Goal: Check status: Check status

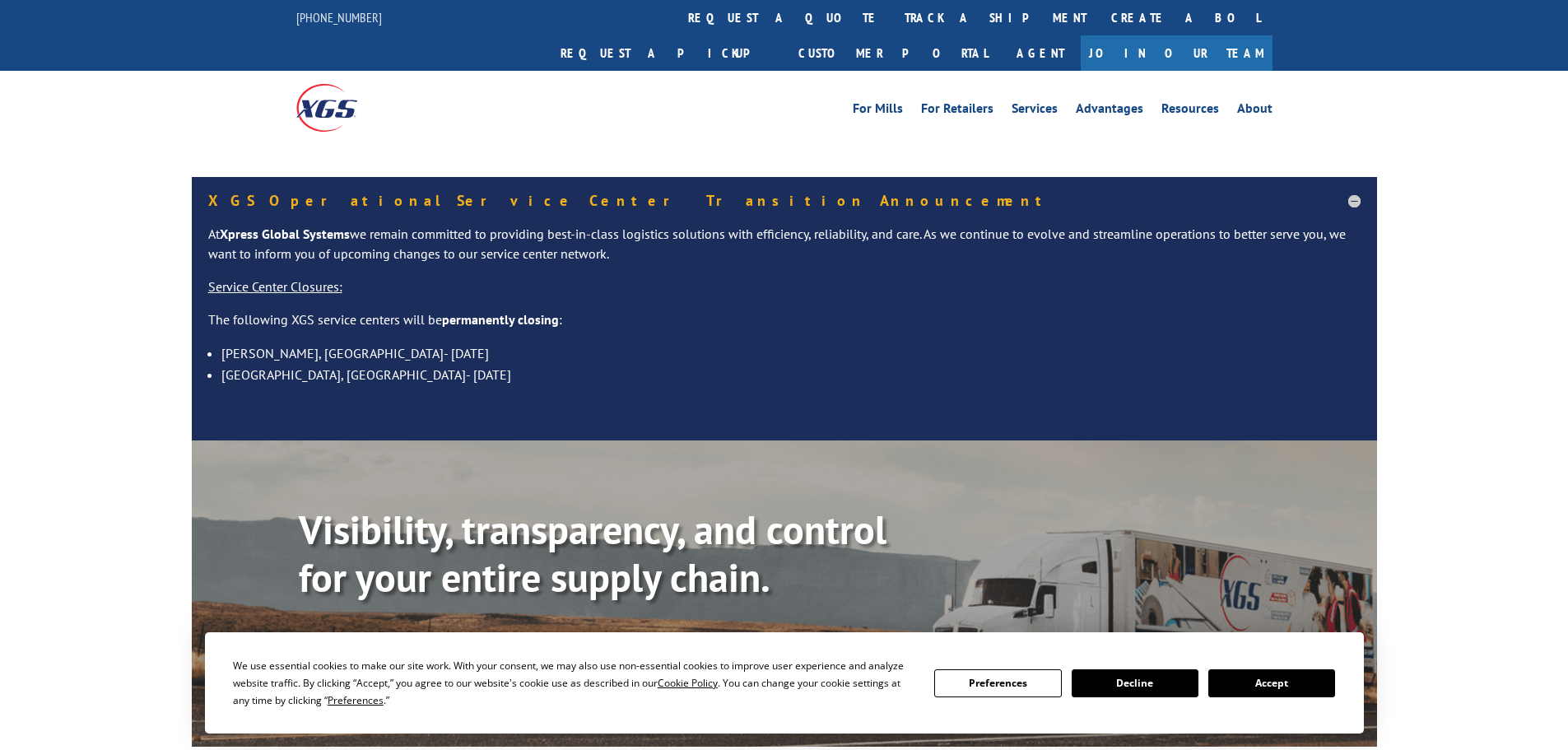
drag, startPoint x: 704, startPoint y: 12, endPoint x: 719, endPoint y: 37, distance: 29.2
click at [892, 12] on link "track a shipment" at bounding box center [996, 17] width 207 height 36
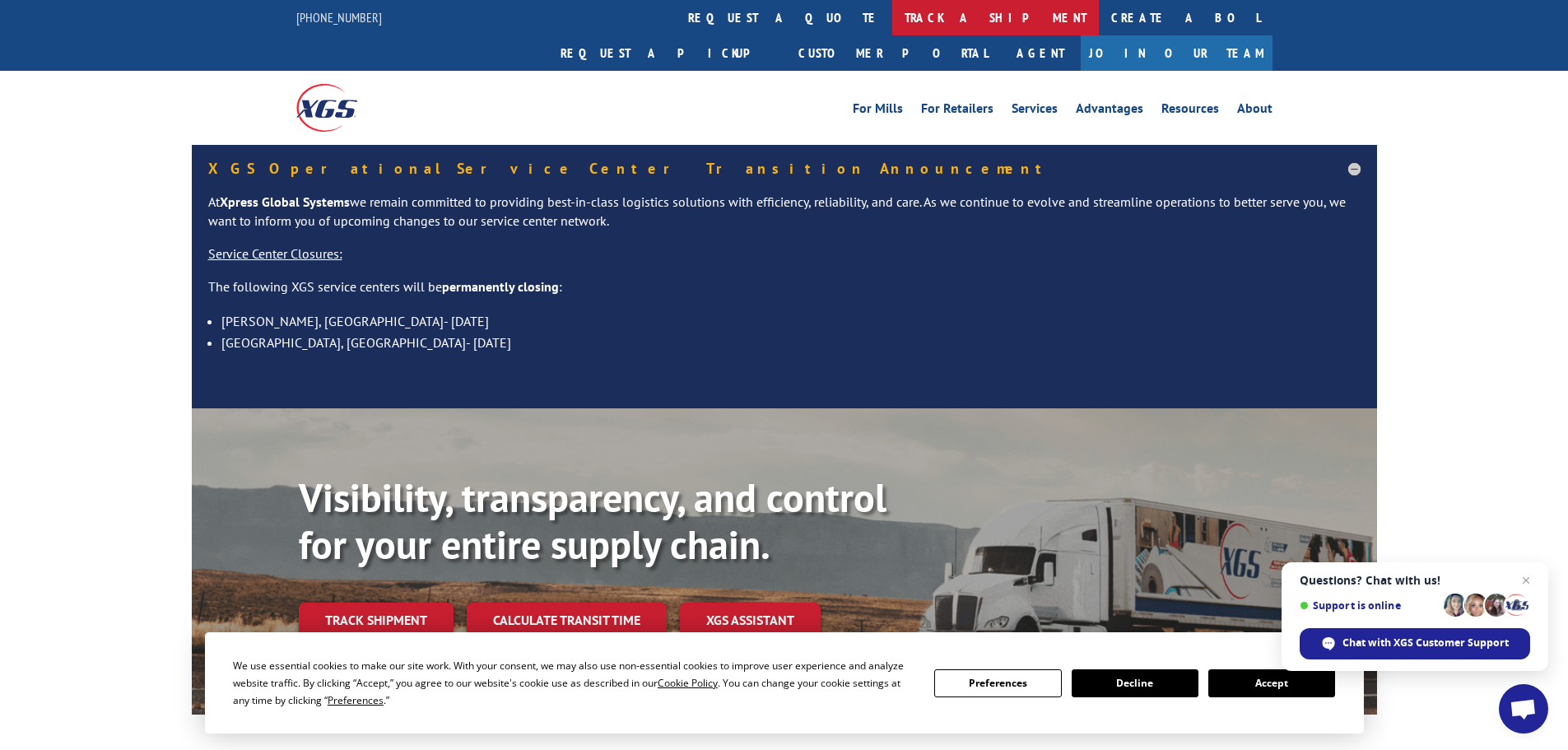
click at [892, 15] on link "track a shipment" at bounding box center [996, 17] width 207 height 36
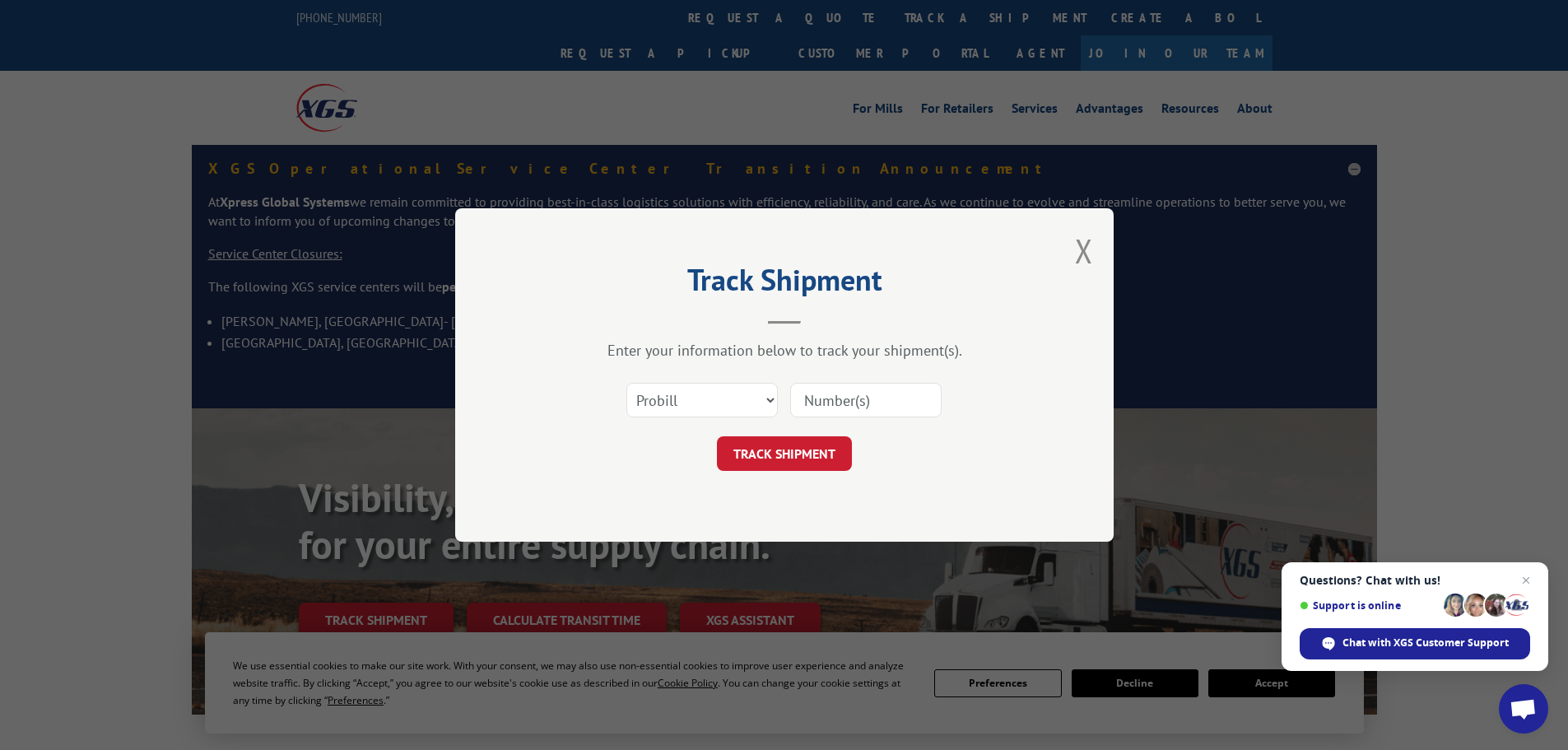
click at [863, 415] on input at bounding box center [865, 400] width 151 height 35
paste input "2842546852"
type input "2842546852"
click at [800, 444] on button "TRACK SHIPMENT" at bounding box center [784, 454] width 135 height 35
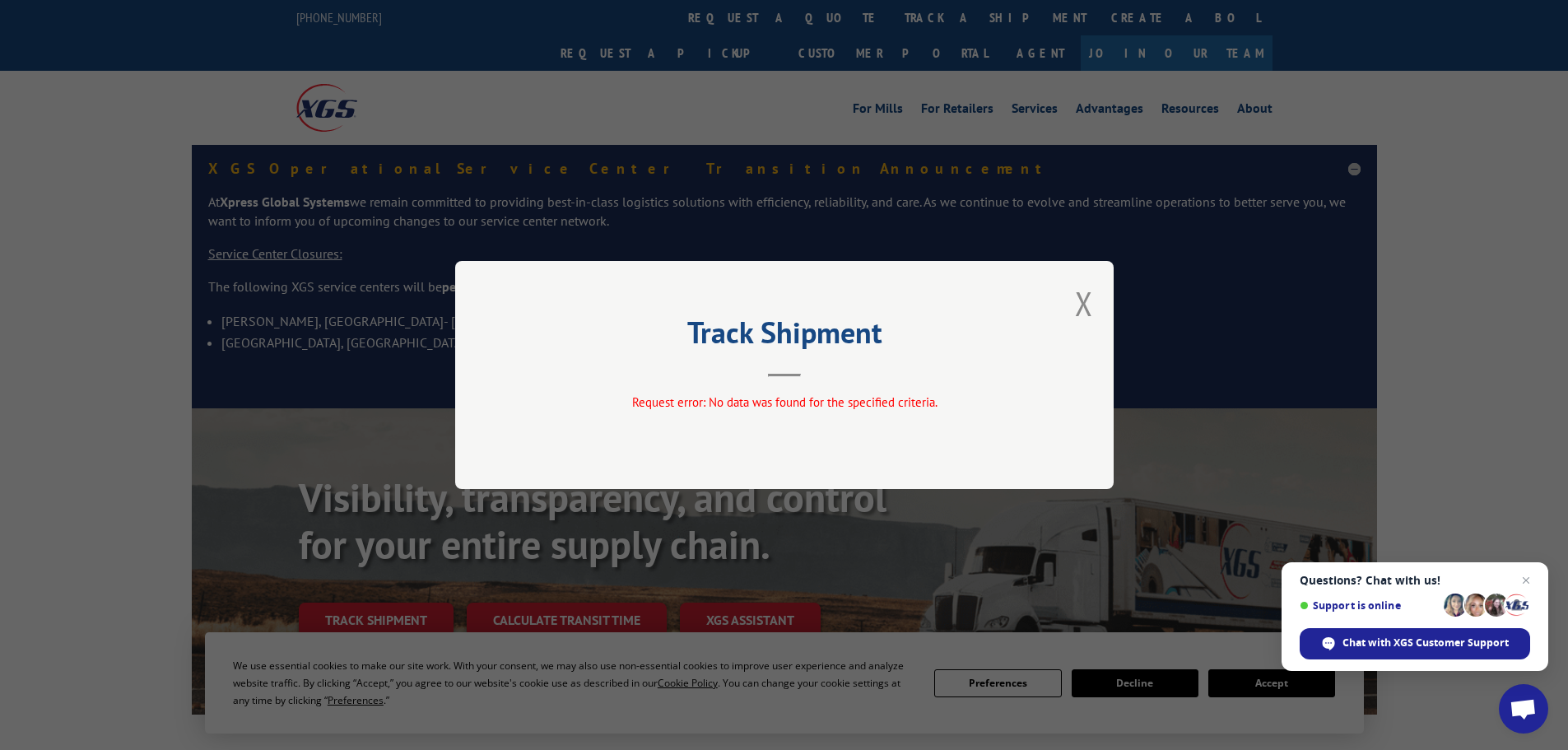
click at [1078, 310] on button "Close modal" at bounding box center [1084, 304] width 18 height 44
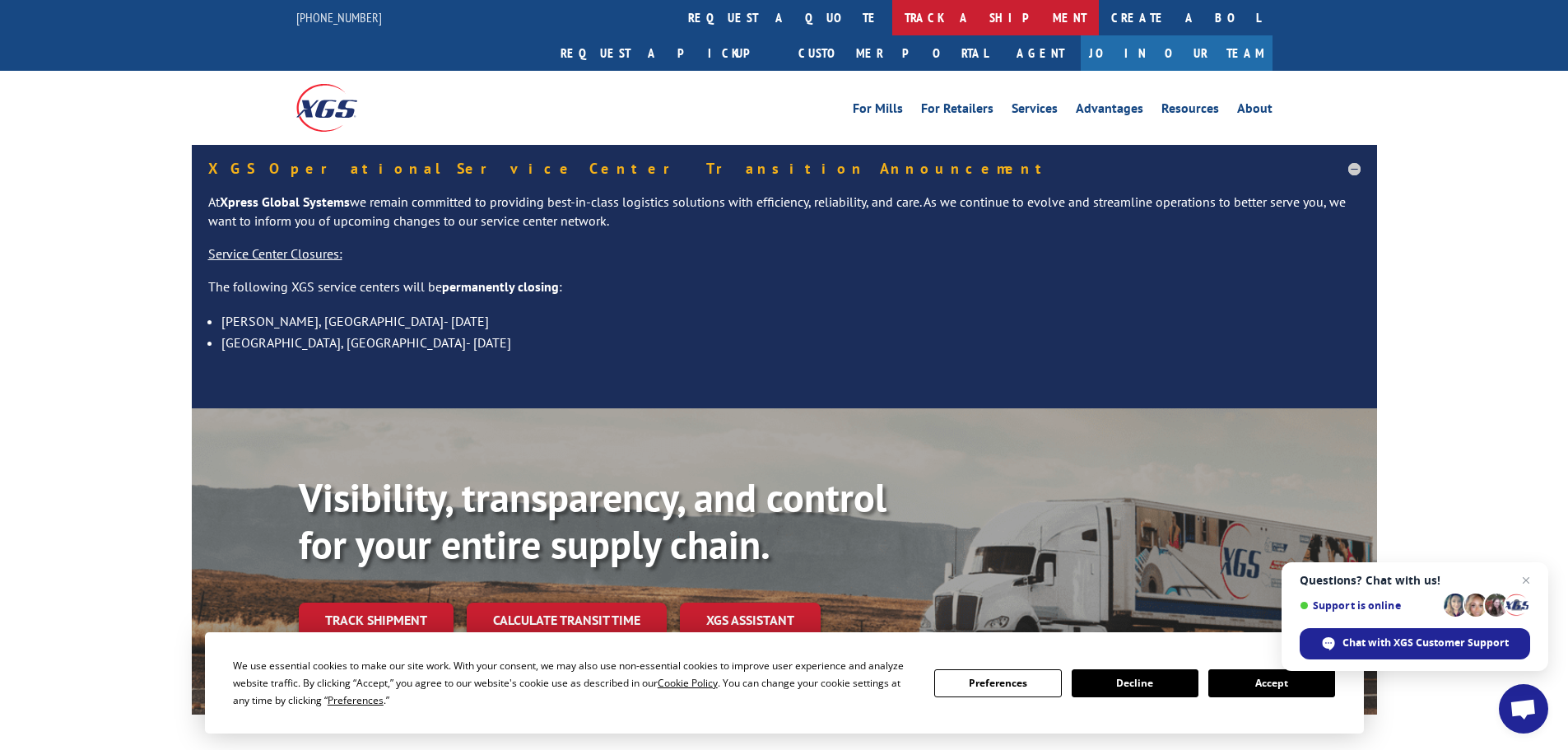
click at [892, 21] on link "track a shipment" at bounding box center [996, 17] width 207 height 36
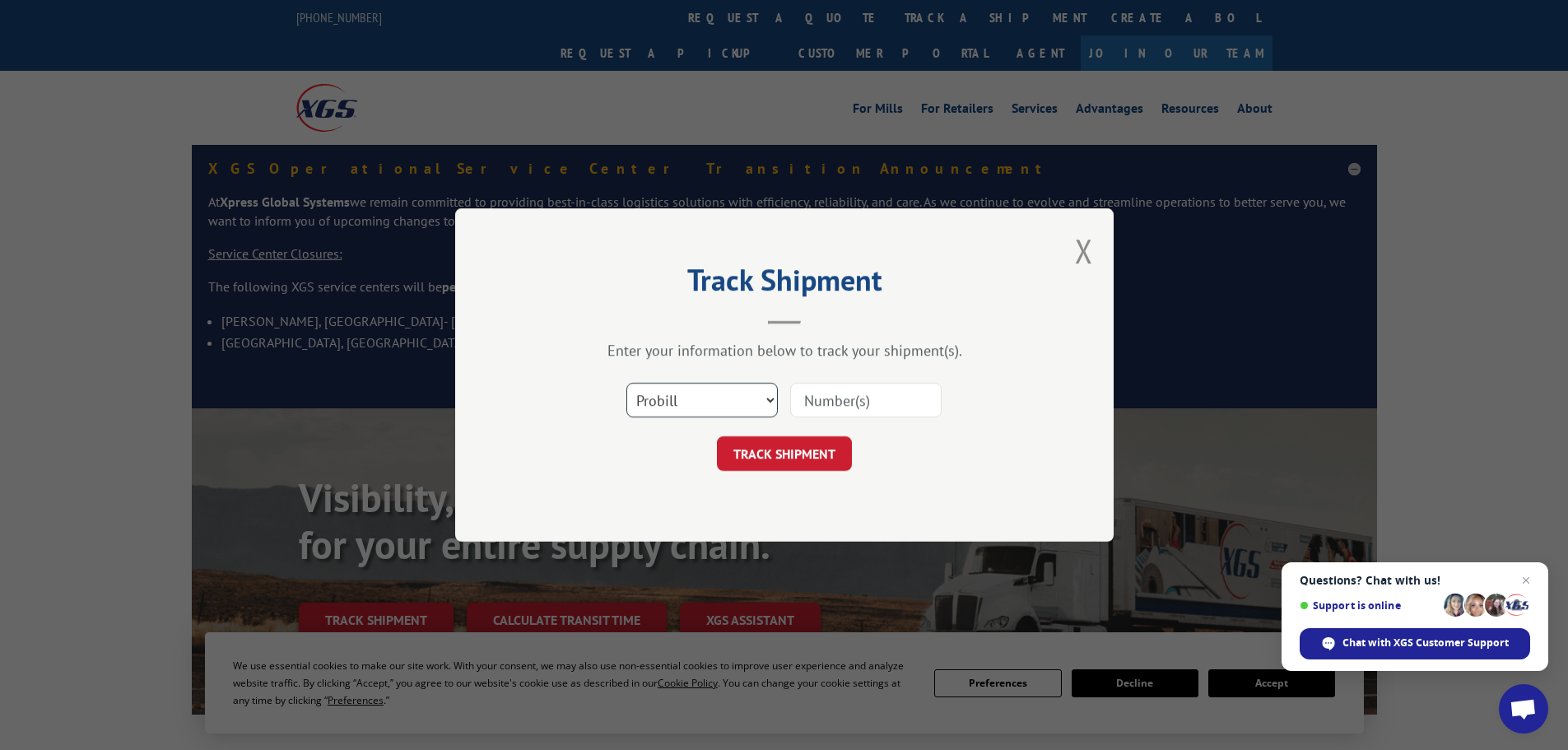
click at [734, 395] on select "Select category... Probill BOL PO" at bounding box center [701, 400] width 151 height 35
select select "bol"
click at [626, 383] on select "Select category... Probill BOL PO" at bounding box center [701, 400] width 151 height 35
click at [853, 401] on input at bounding box center [865, 400] width 151 height 35
paste input "04511300016649651"
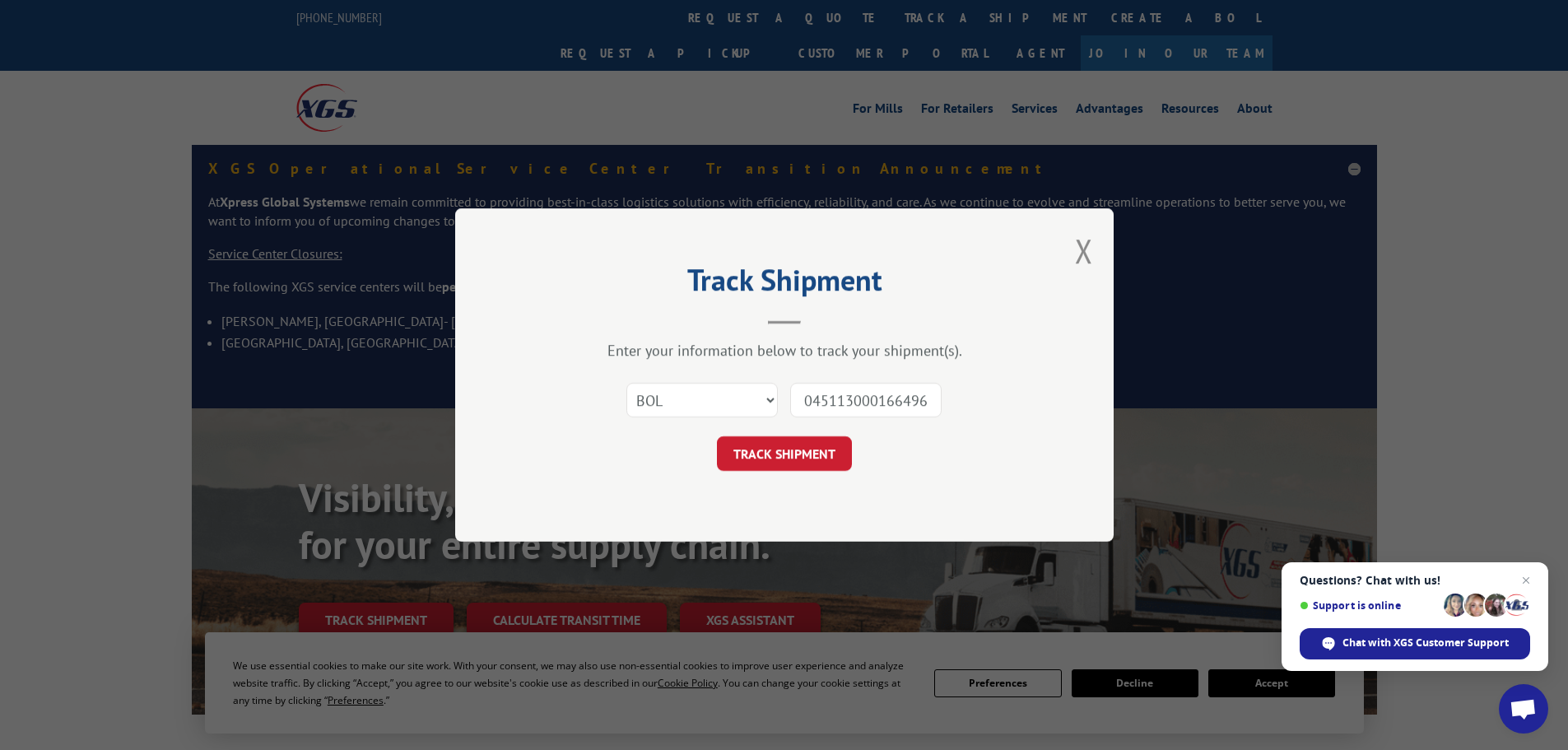
scroll to position [0, 13]
type input "04511300016649651"
click at [717, 437] on button "TRACK SHIPMENT" at bounding box center [784, 454] width 135 height 35
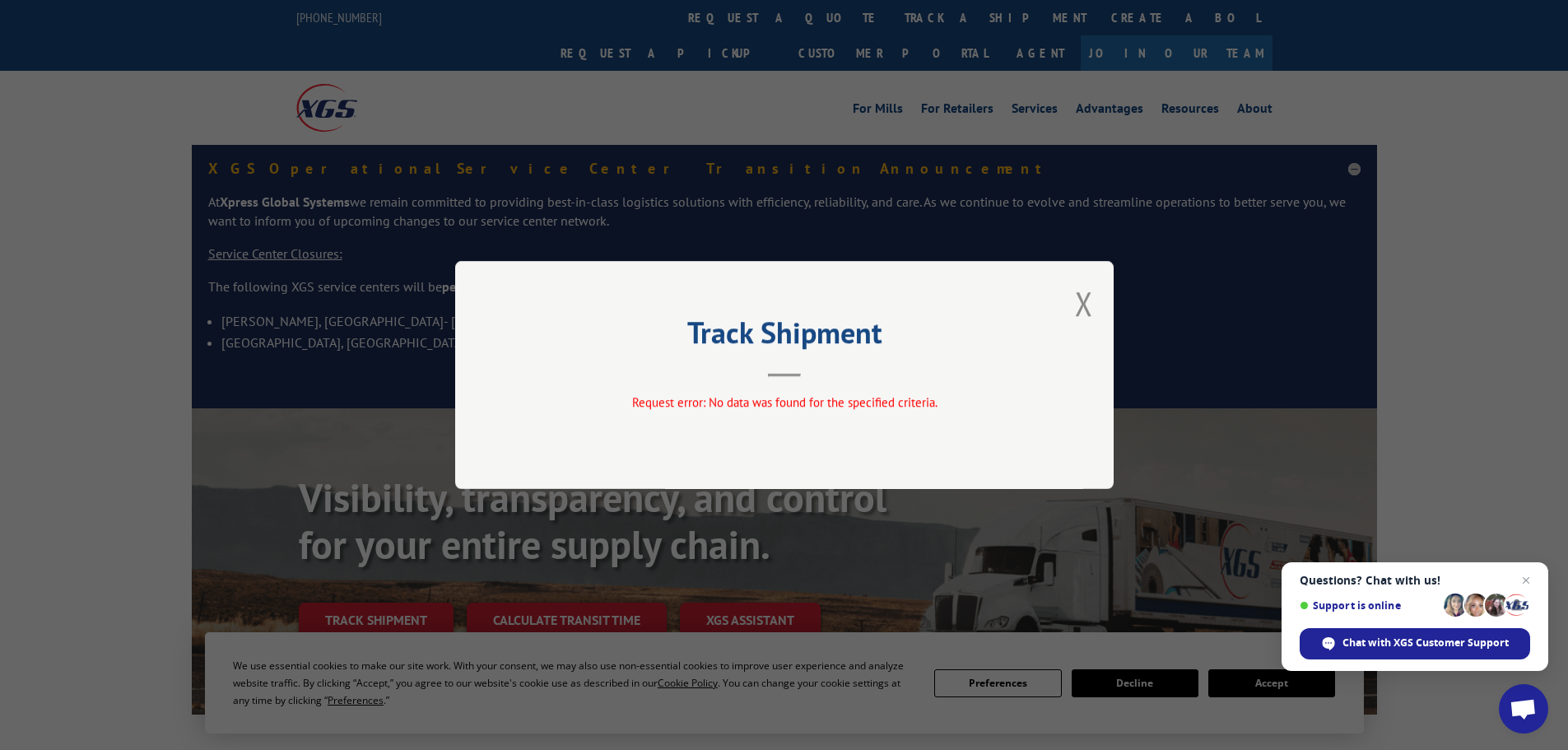
drag, startPoint x: 1092, startPoint y: 304, endPoint x: 1068, endPoint y: 268, distance: 43.3
click at [1093, 303] on div "Track Shipment Request error: No data was found for the specified criteria." at bounding box center [784, 375] width 658 height 228
click at [1090, 308] on button "Close modal" at bounding box center [1084, 304] width 18 height 44
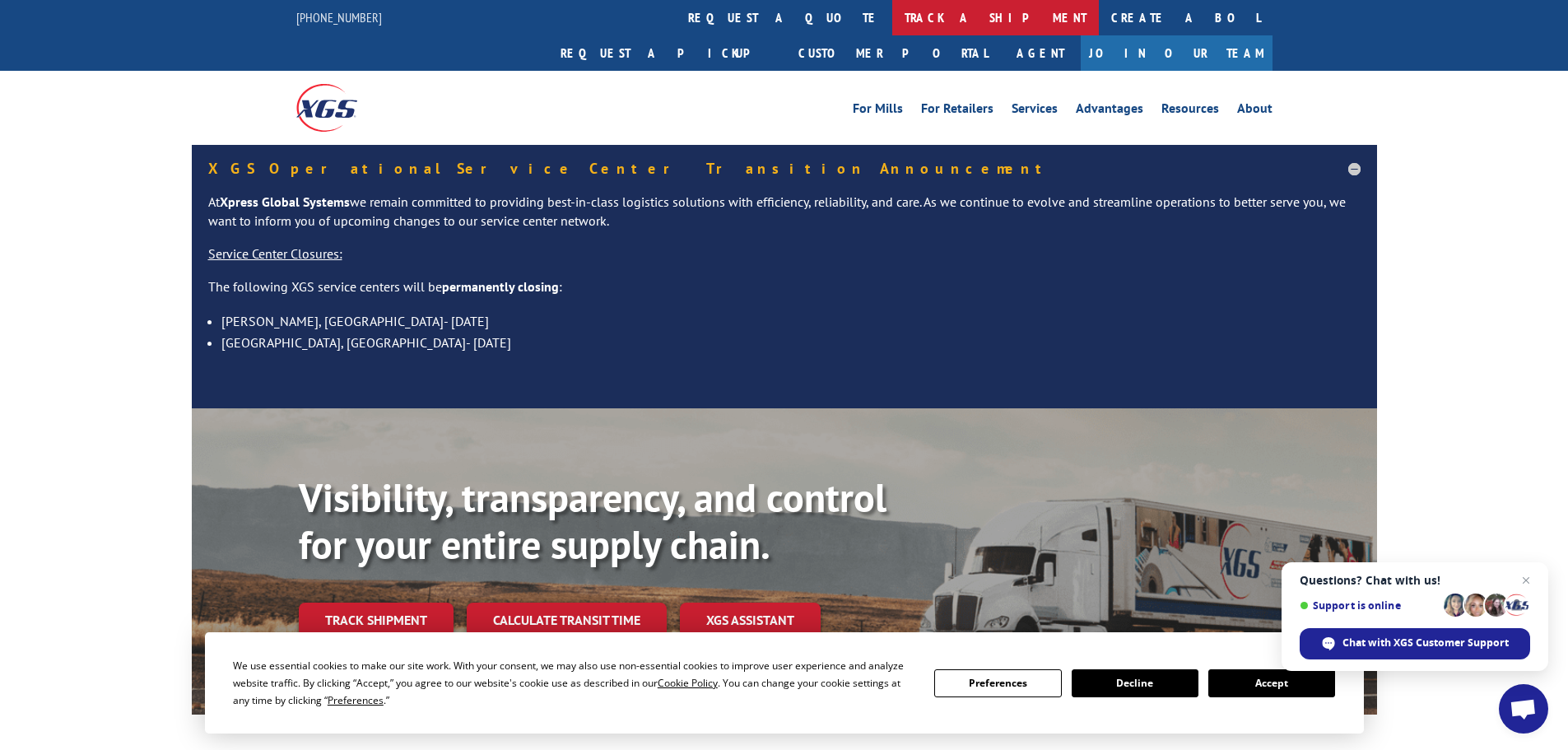
click at [892, 10] on link "track a shipment" at bounding box center [996, 17] width 207 height 36
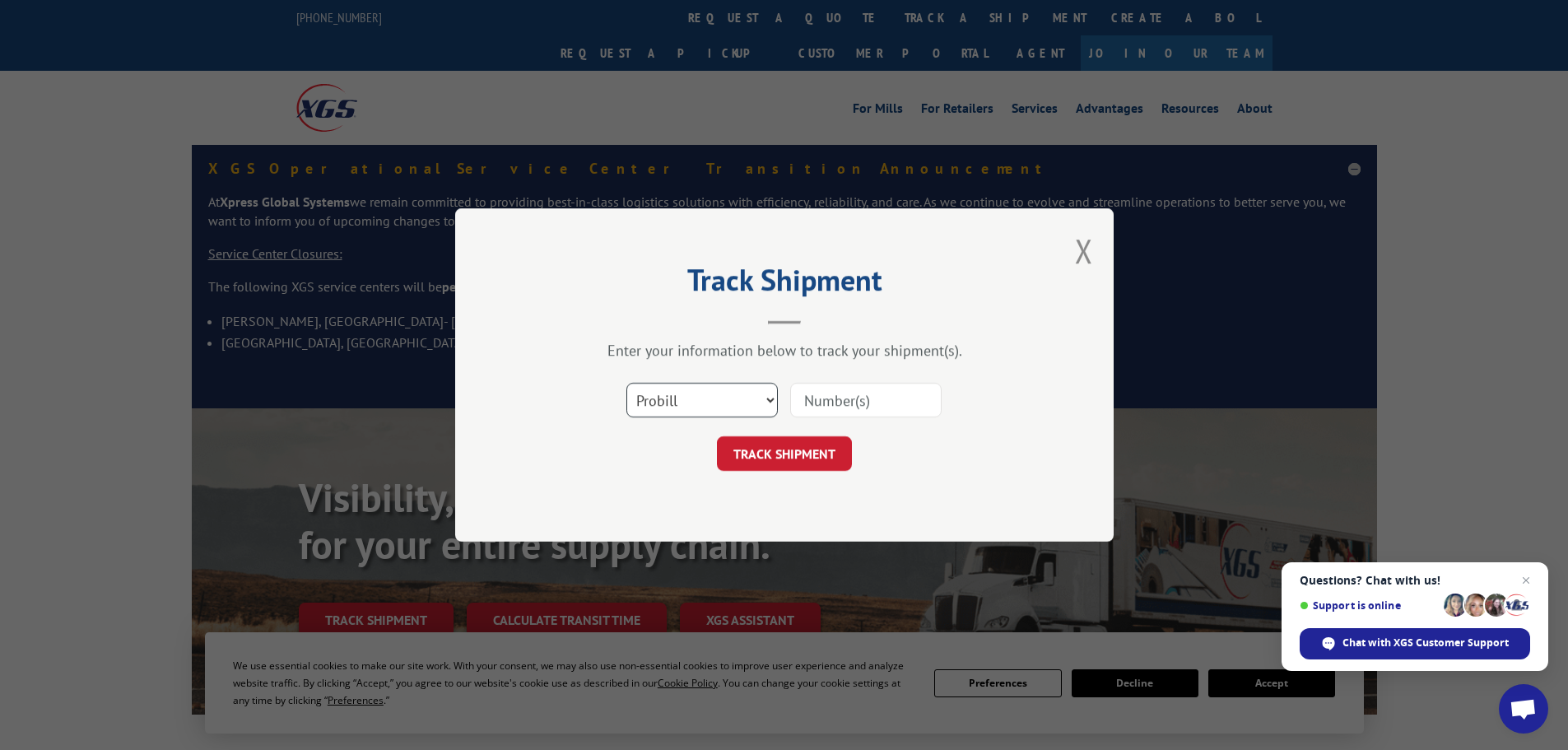
click at [655, 405] on select "Select category... Probill BOL PO" at bounding box center [701, 400] width 151 height 35
select select "po"
click at [626, 383] on select "Select category... Probill BOL PO" at bounding box center [701, 400] width 151 height 35
click at [826, 405] on input at bounding box center [865, 400] width 151 height 35
paste input "42546852"
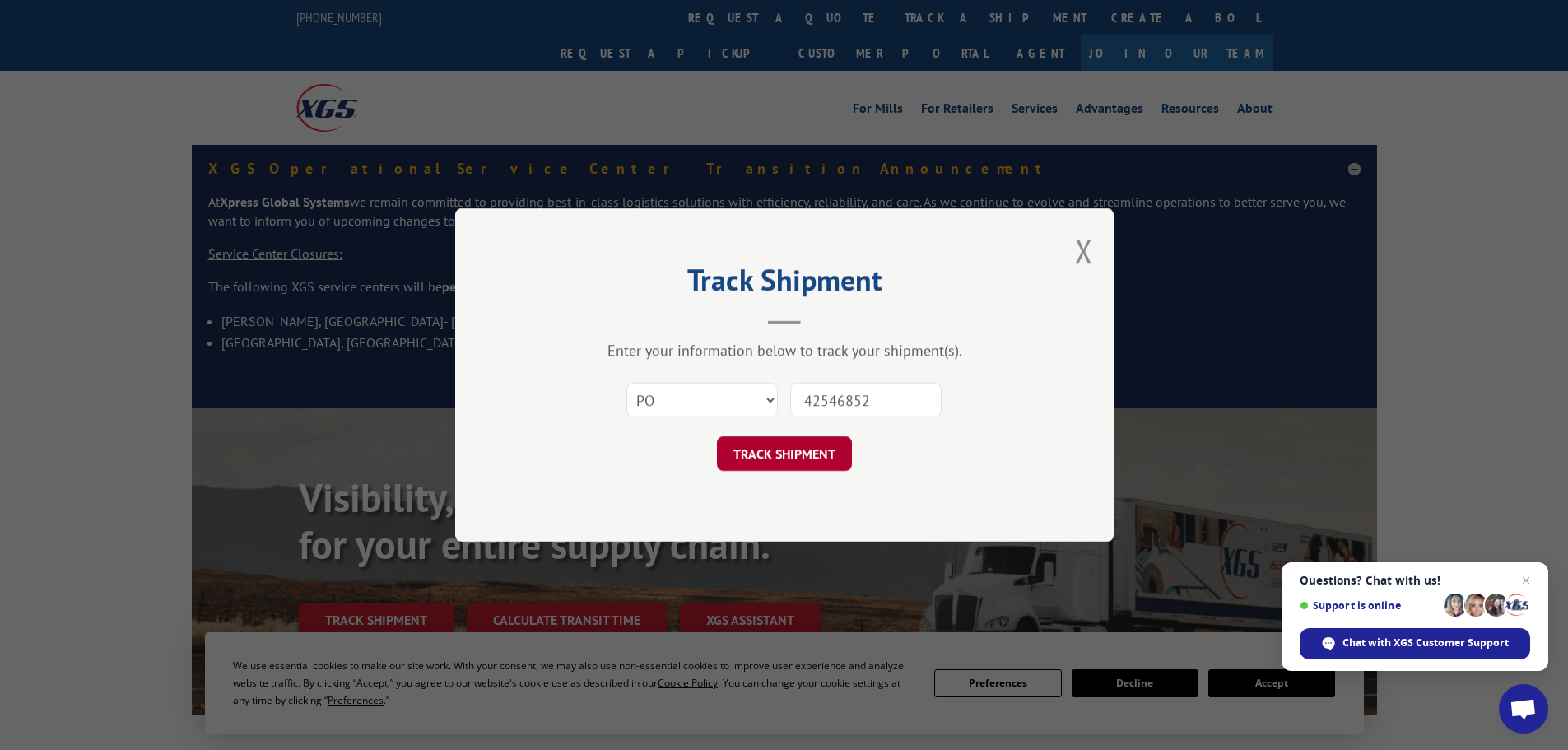
type input "42546852"
click at [775, 456] on button "TRACK SHIPMENT" at bounding box center [784, 454] width 135 height 35
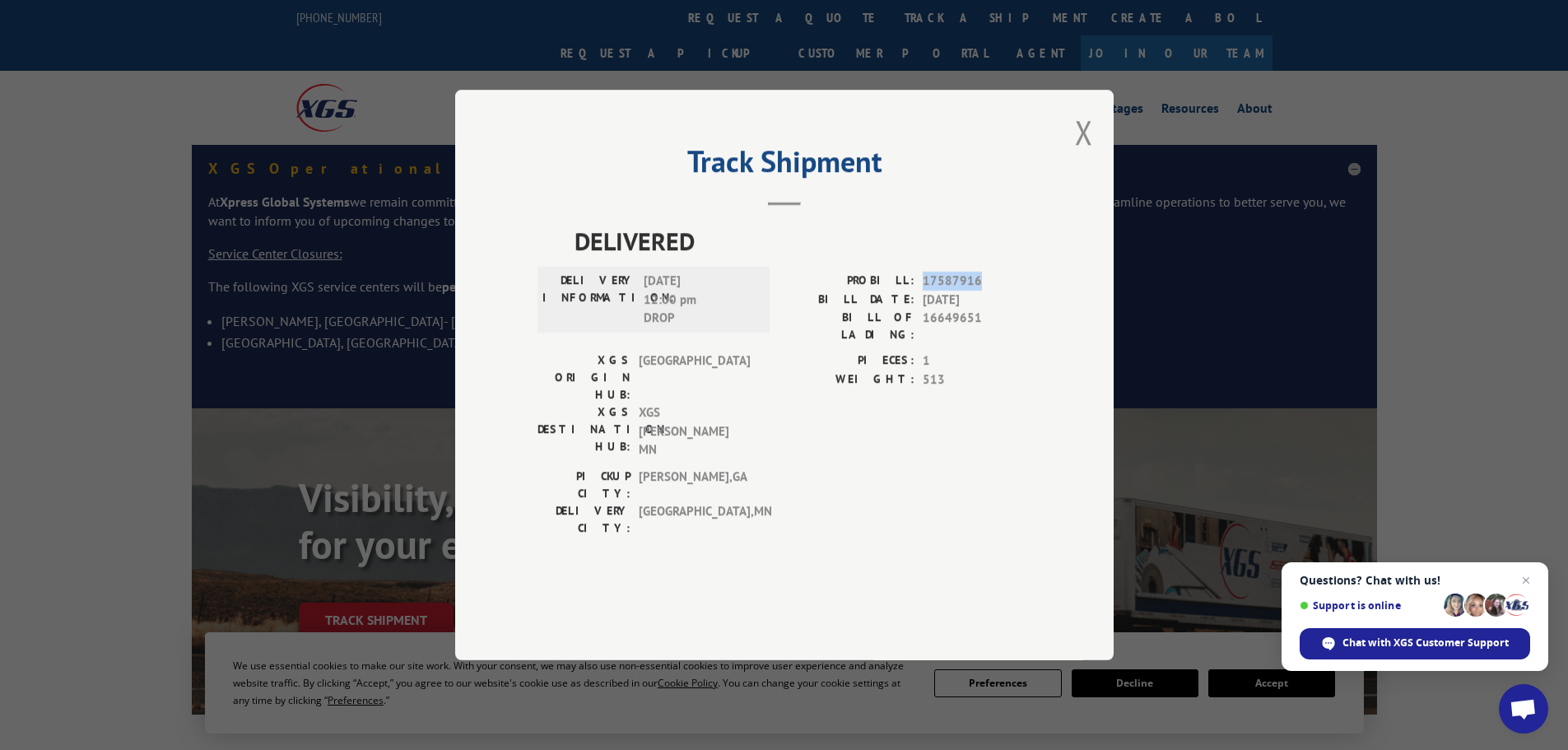
drag, startPoint x: 976, startPoint y: 330, endPoint x: 925, endPoint y: 330, distance: 51.0
click at [925, 290] on span "17587916" at bounding box center [977, 281] width 109 height 19
copy span "17587916"
drag, startPoint x: 984, startPoint y: 368, endPoint x: 924, endPoint y: 367, distance: 60.0
click at [924, 343] on span "16649651" at bounding box center [977, 326] width 109 height 35
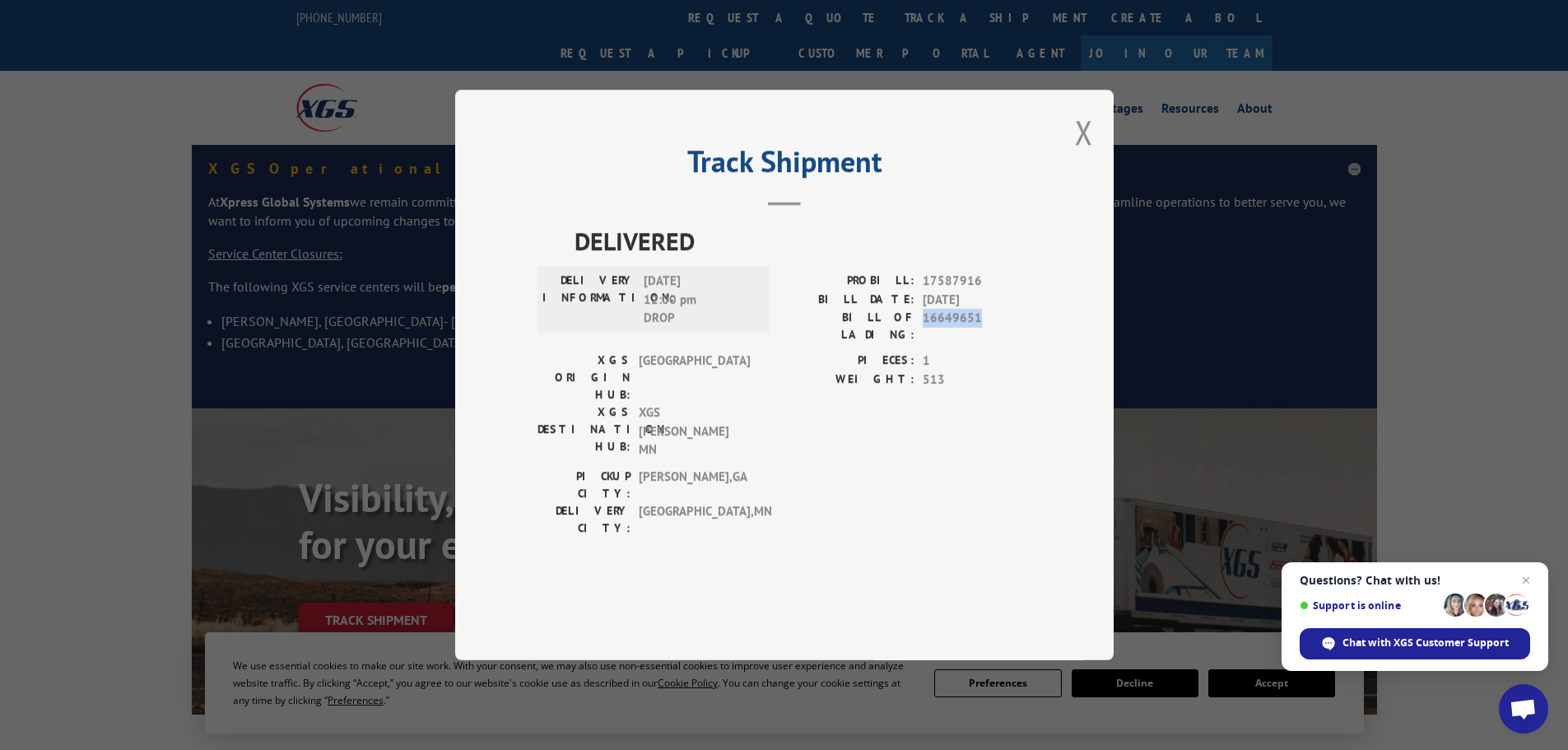
copy span "16649651"
drag, startPoint x: 1086, startPoint y: 179, endPoint x: 1060, endPoint y: 174, distance: 26.5
click at [1084, 154] on button "Close modal" at bounding box center [1084, 132] width 18 height 44
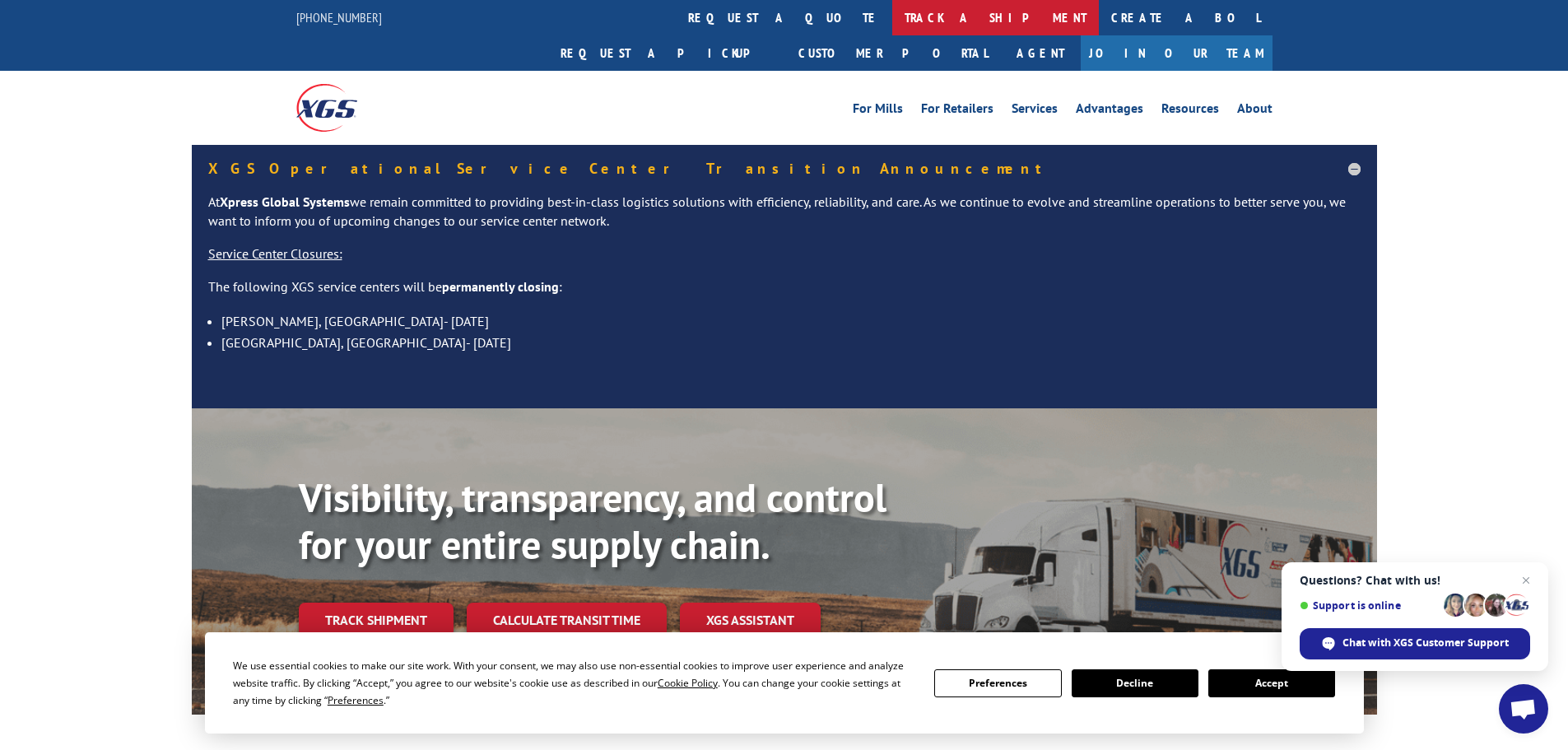
click at [892, 17] on link "track a shipment" at bounding box center [996, 17] width 207 height 36
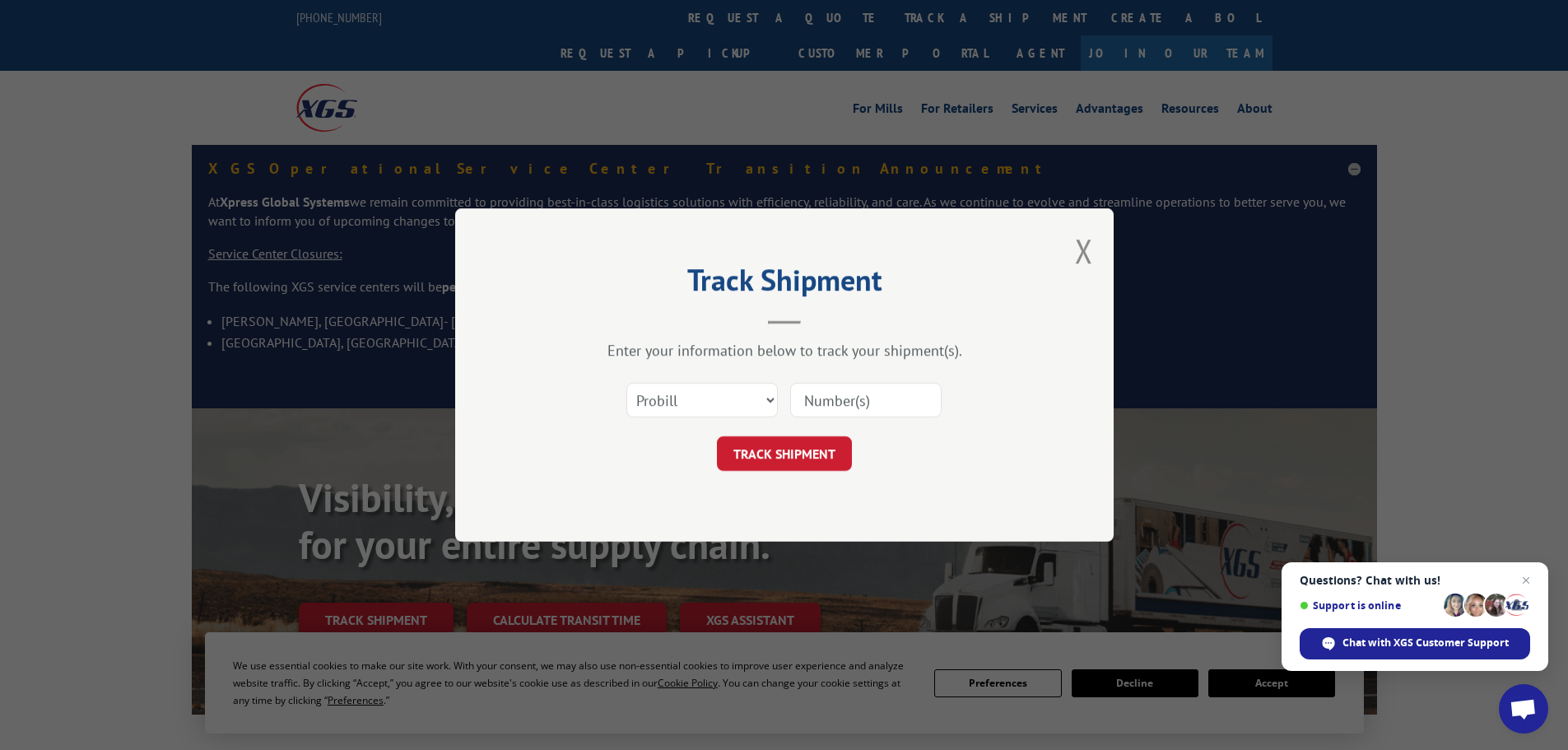
click at [860, 405] on input at bounding box center [865, 400] width 151 height 35
paste input "17467745"
type input "17467745"
click at [813, 440] on button "TRACK SHIPMENT" at bounding box center [784, 454] width 135 height 35
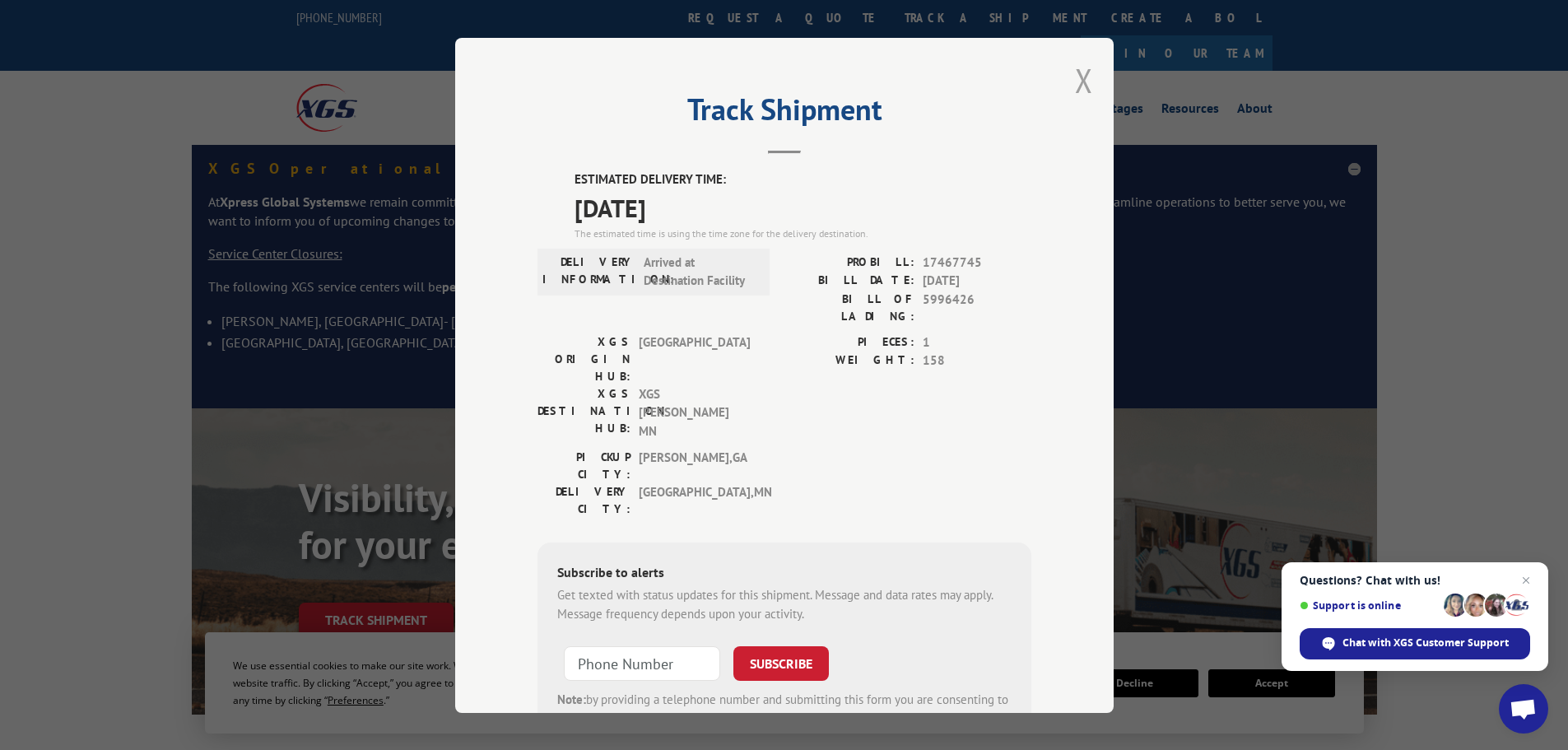
click at [1075, 90] on button "Close modal" at bounding box center [1084, 81] width 18 height 44
